Goal: Book appointment/travel/reservation

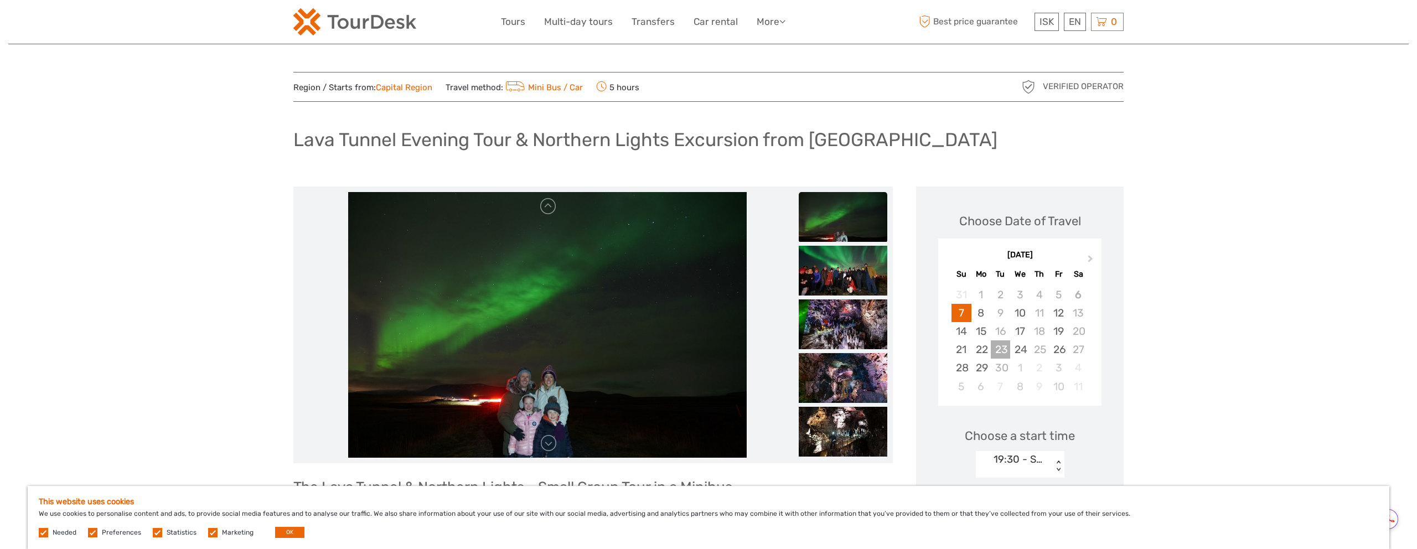
click at [1002, 340] on div "23" at bounding box center [999, 349] width 19 height 18
click at [1002, 329] on div "16" at bounding box center [999, 331] width 19 height 18
click at [1021, 333] on div "17" at bounding box center [1019, 331] width 19 height 18
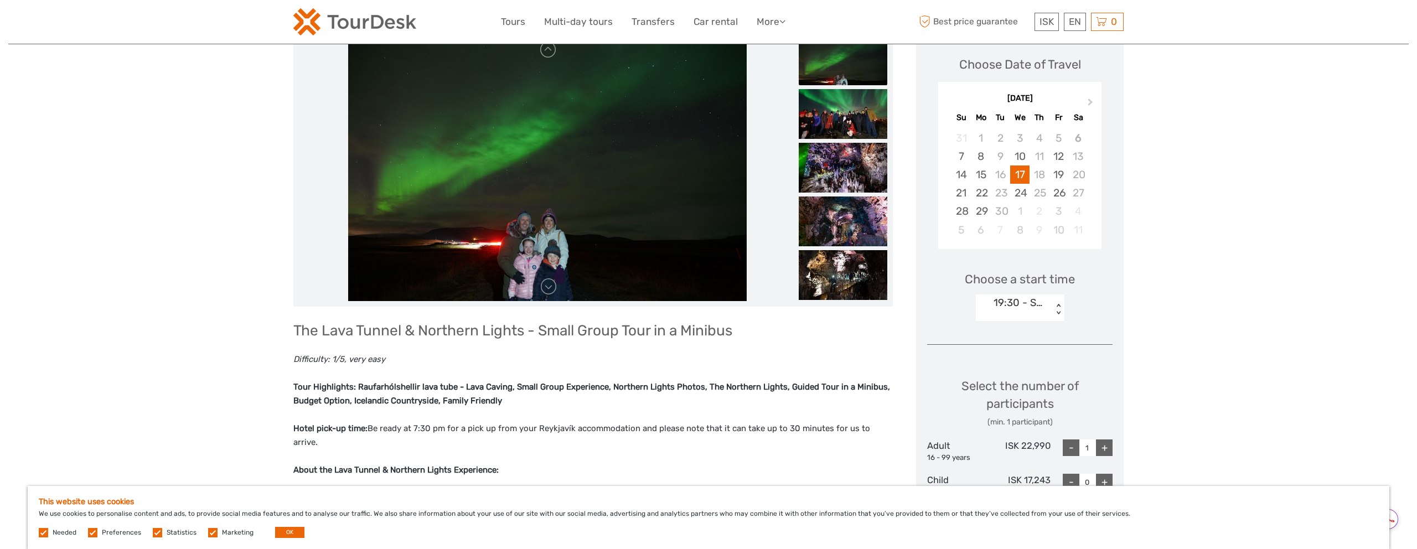
scroll to position [175, 0]
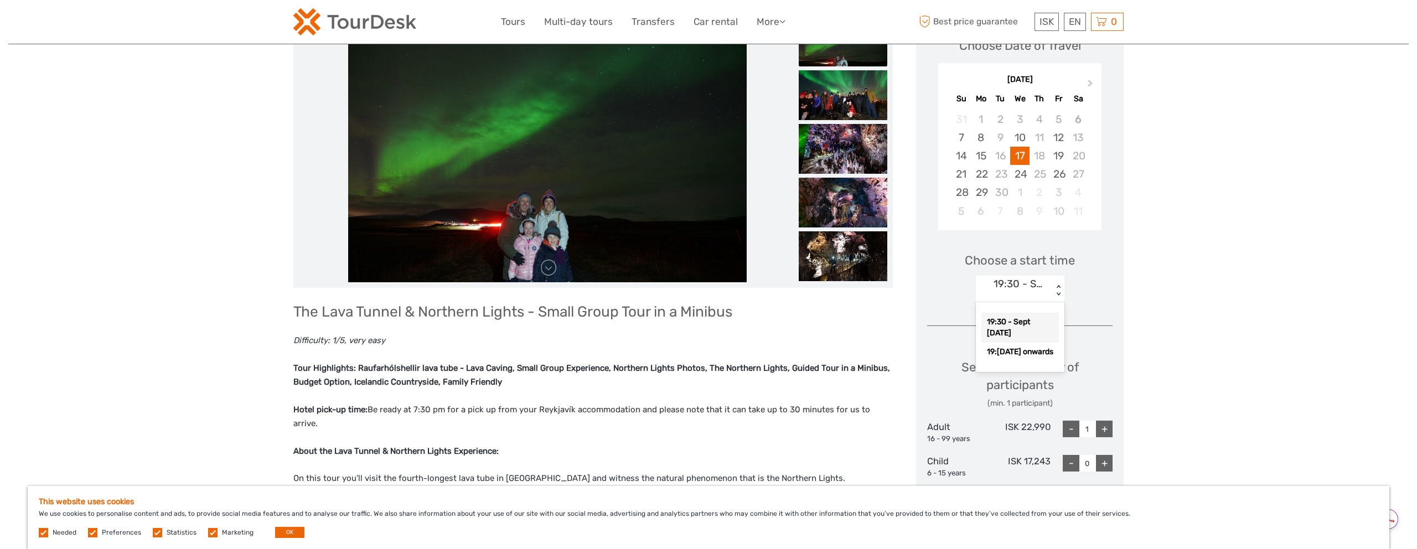
click at [1040, 288] on div "19:30 - Sept [DATE]" at bounding box center [1020, 284] width 54 height 14
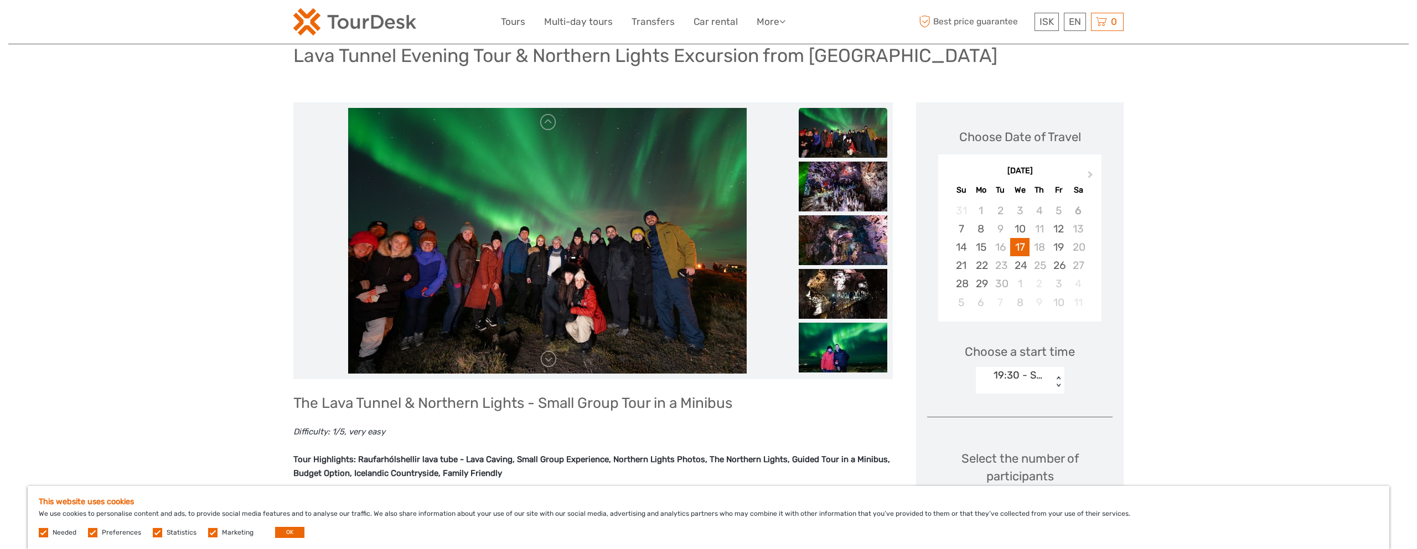
scroll to position [64, 0]
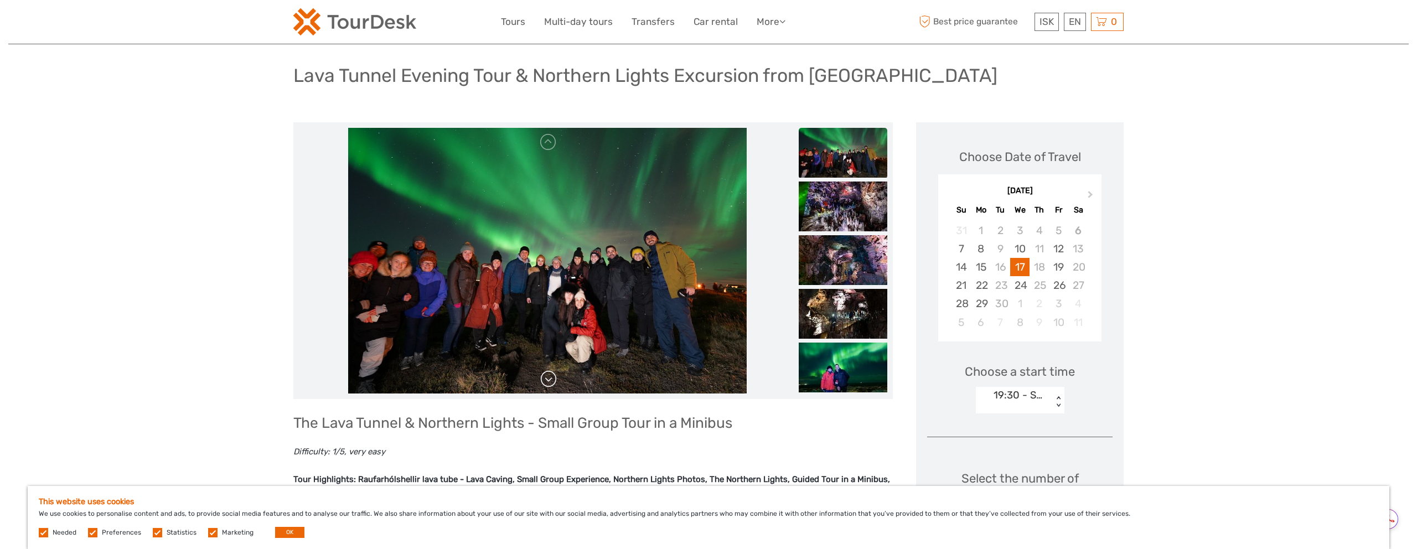
click at [547, 386] on link at bounding box center [548, 379] width 18 height 18
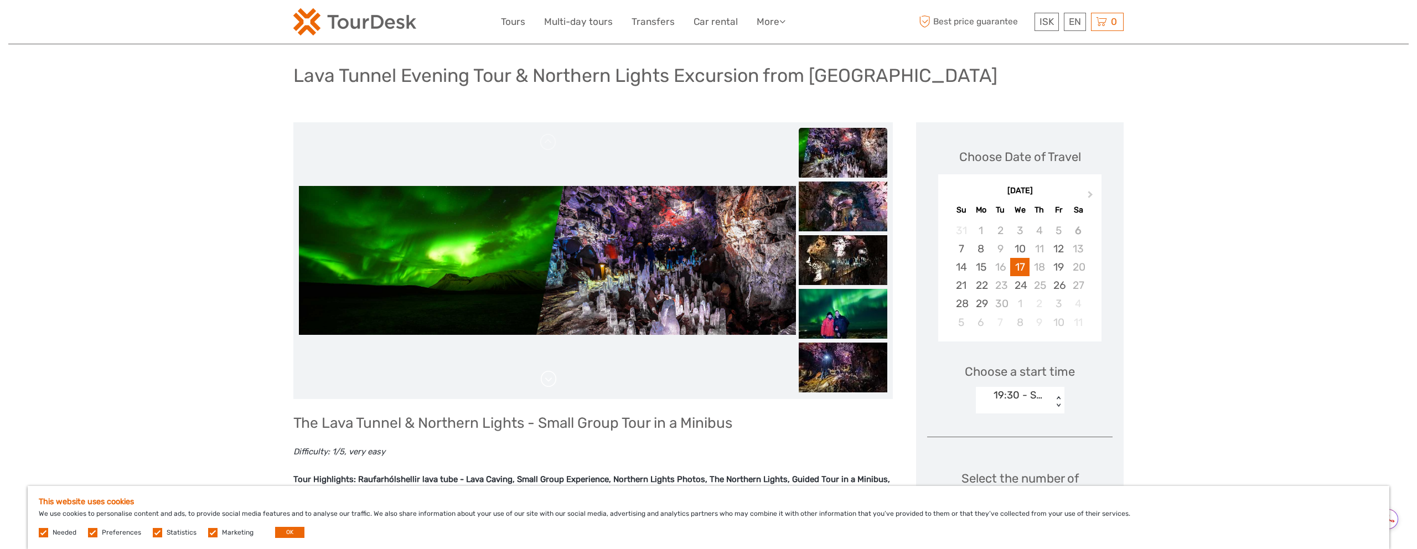
click at [547, 383] on link at bounding box center [548, 379] width 18 height 18
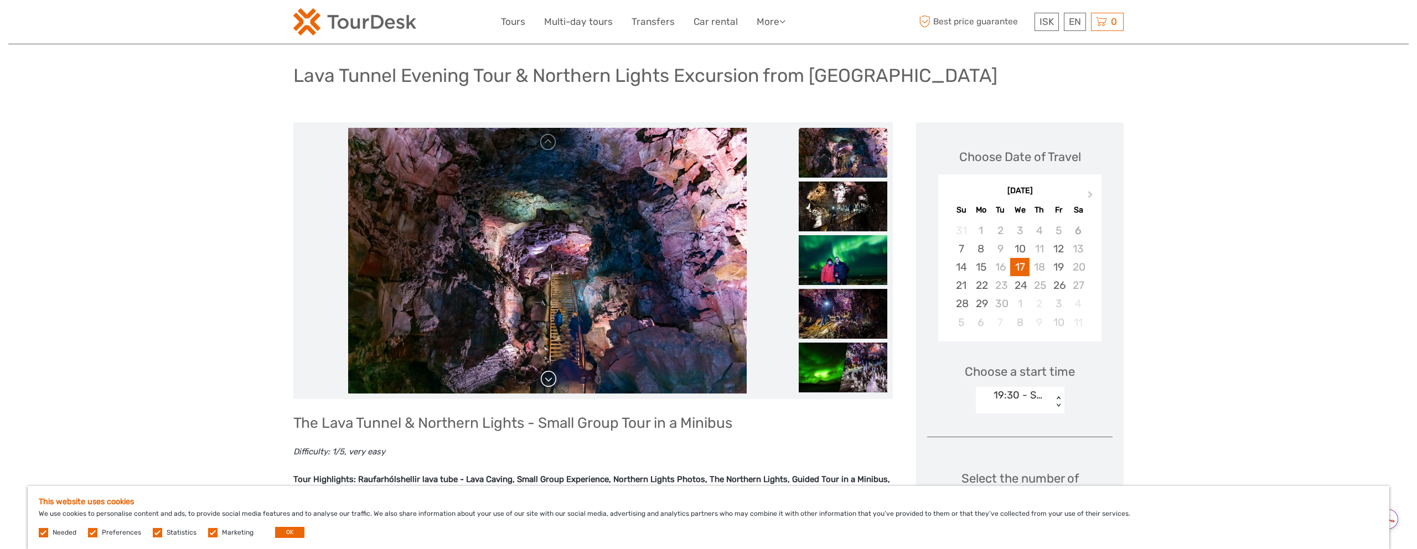
click at [547, 383] on link at bounding box center [548, 379] width 18 height 18
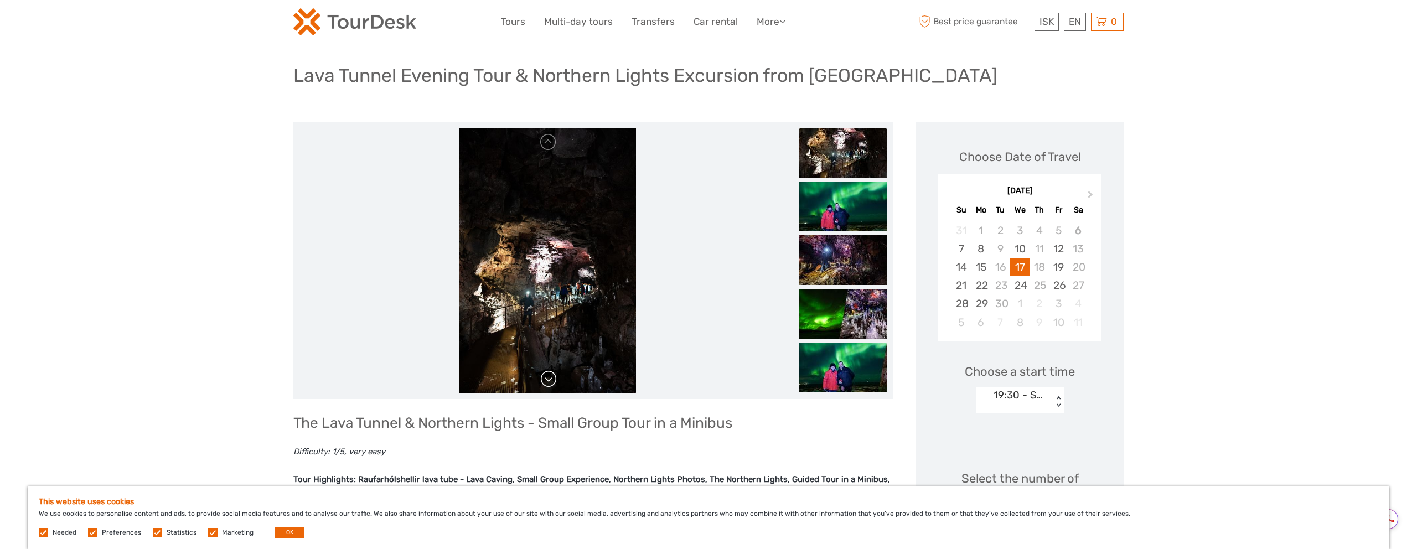
click at [547, 383] on link at bounding box center [548, 379] width 18 height 18
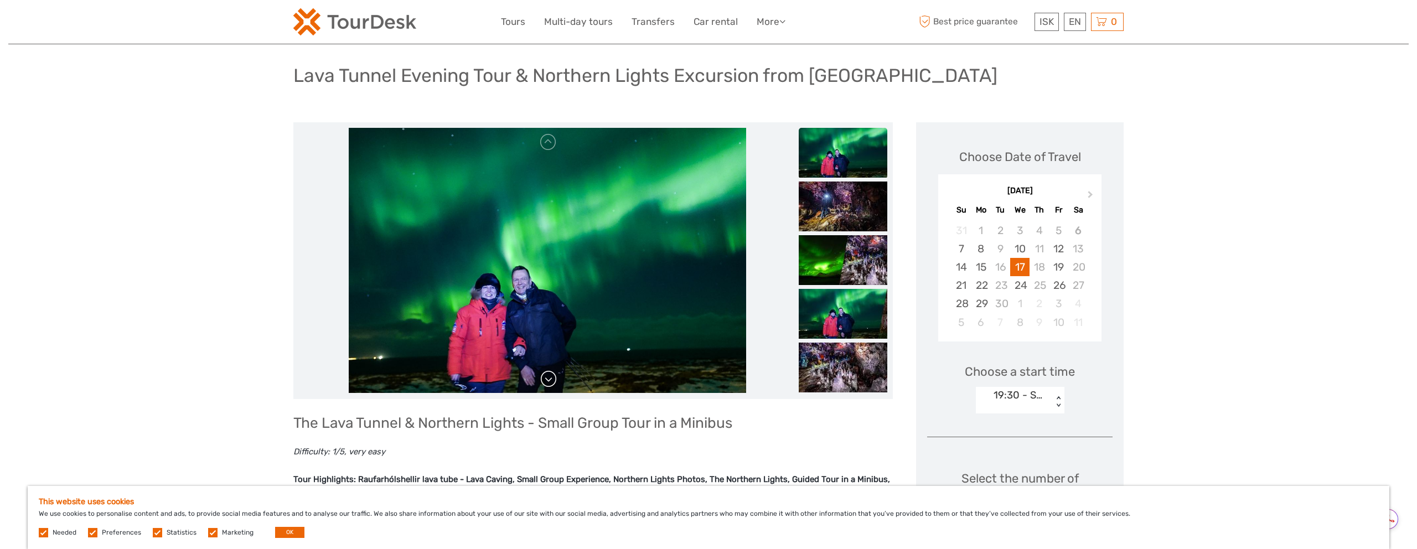
click at [547, 383] on link at bounding box center [548, 379] width 18 height 18
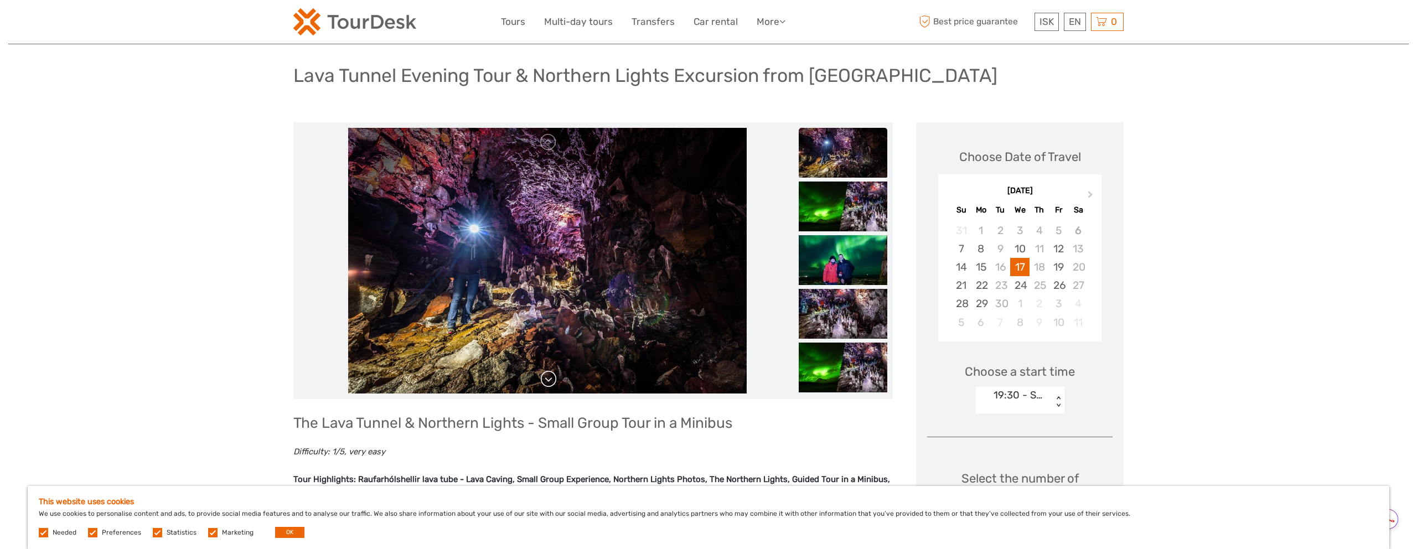
click at [547, 383] on link at bounding box center [548, 379] width 18 height 18
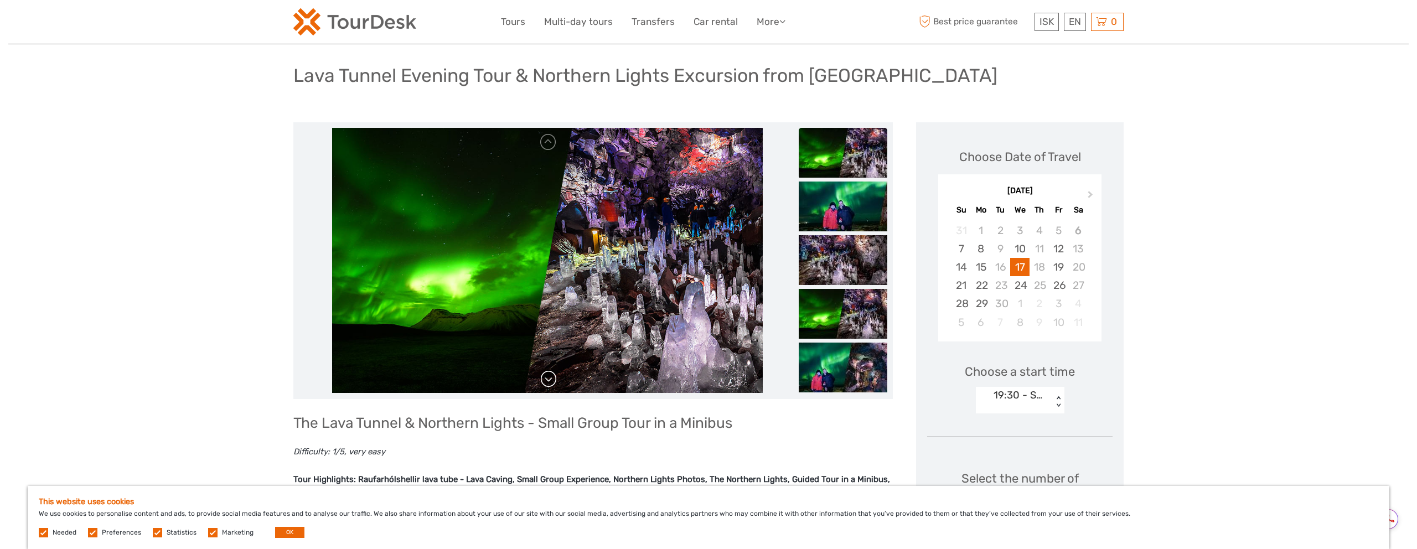
click at [547, 383] on link at bounding box center [548, 379] width 18 height 18
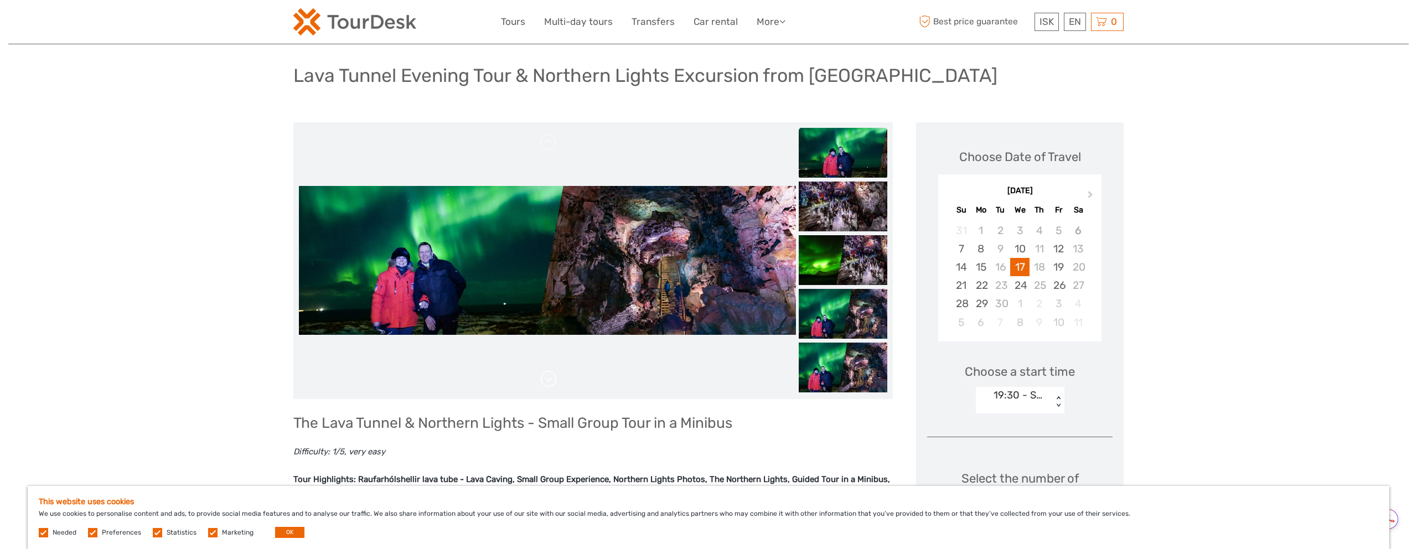
click at [547, 383] on link at bounding box center [548, 379] width 18 height 18
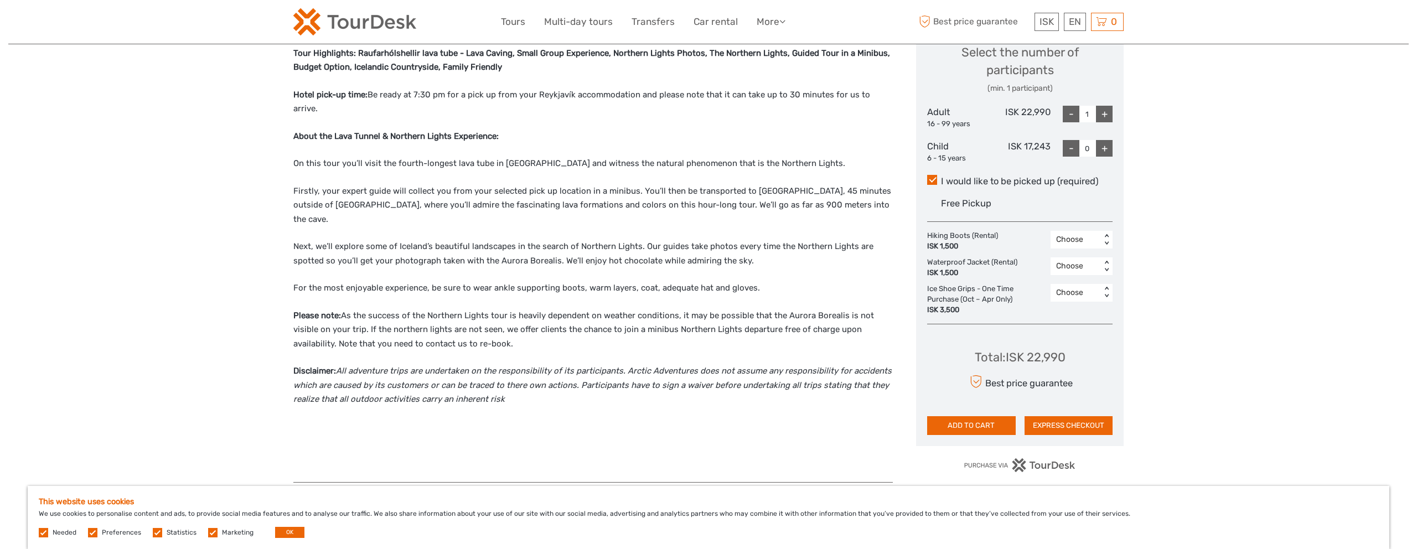
scroll to position [489, 0]
